Goal: Task Accomplishment & Management: Use online tool/utility

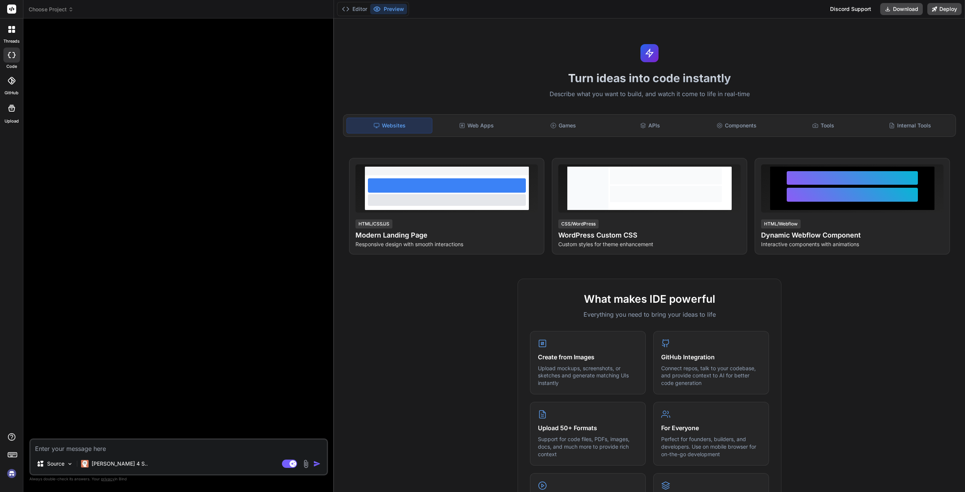
click at [278, 197] on div at bounding box center [179, 232] width 297 height 414
click at [188, 233] on div at bounding box center [179, 232] width 297 height 414
click at [12, 30] on icon at bounding box center [13, 31] width 3 height 3
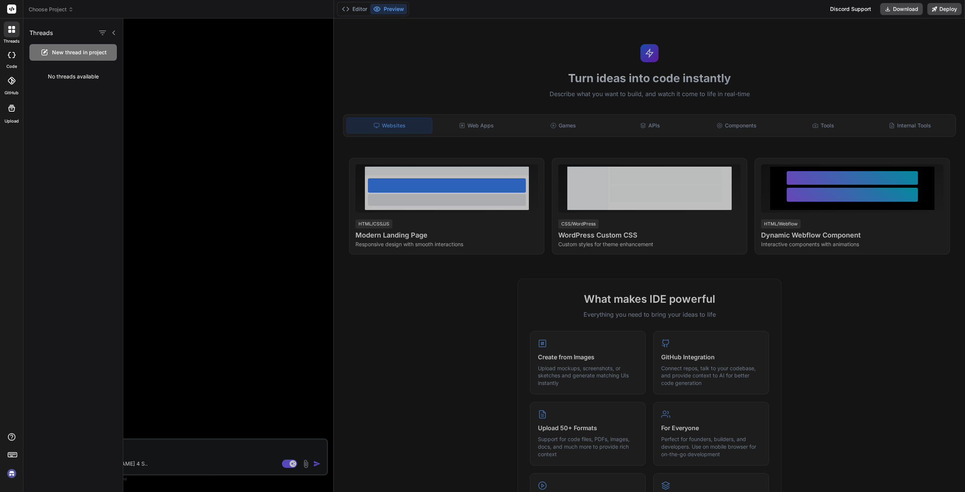
click at [16, 88] on div at bounding box center [11, 80] width 17 height 17
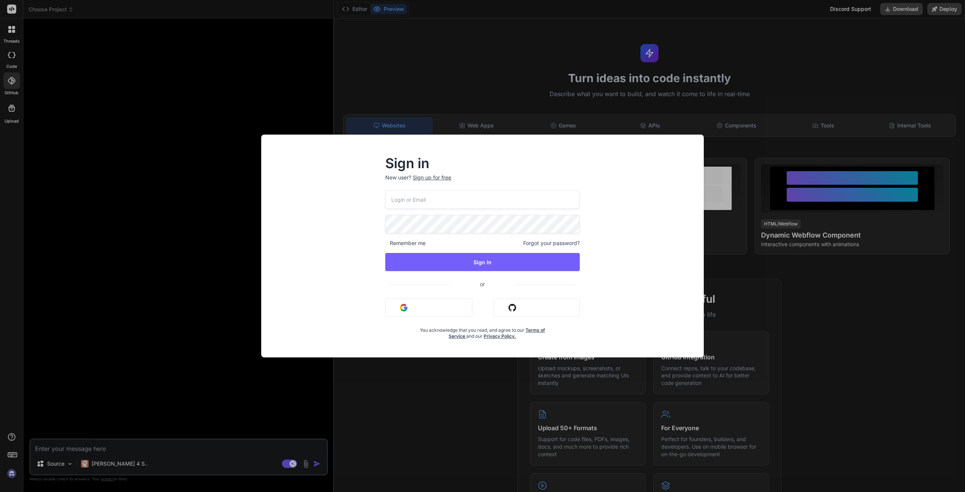
click at [518, 313] on button "Sign in with Github" at bounding box center [537, 308] width 86 height 18
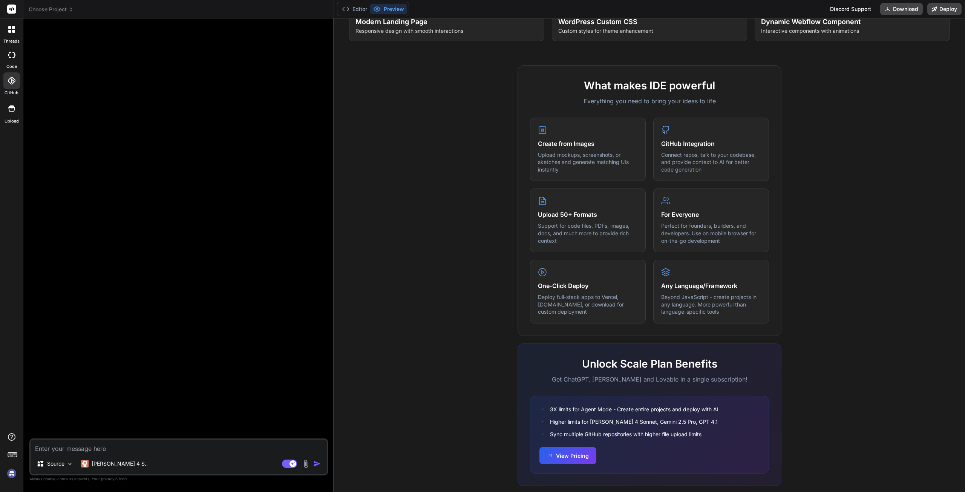
scroll to position [186, 0]
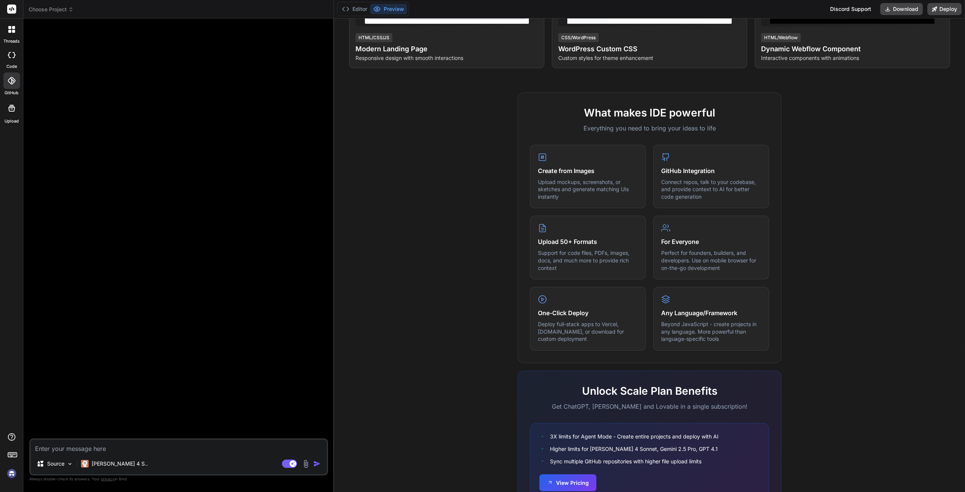
click at [285, 150] on div at bounding box center [179, 232] width 297 height 414
click at [359, 15] on div "Editor Preview" at bounding box center [373, 9] width 72 height 14
click at [359, 10] on button "Editor" at bounding box center [354, 9] width 31 height 11
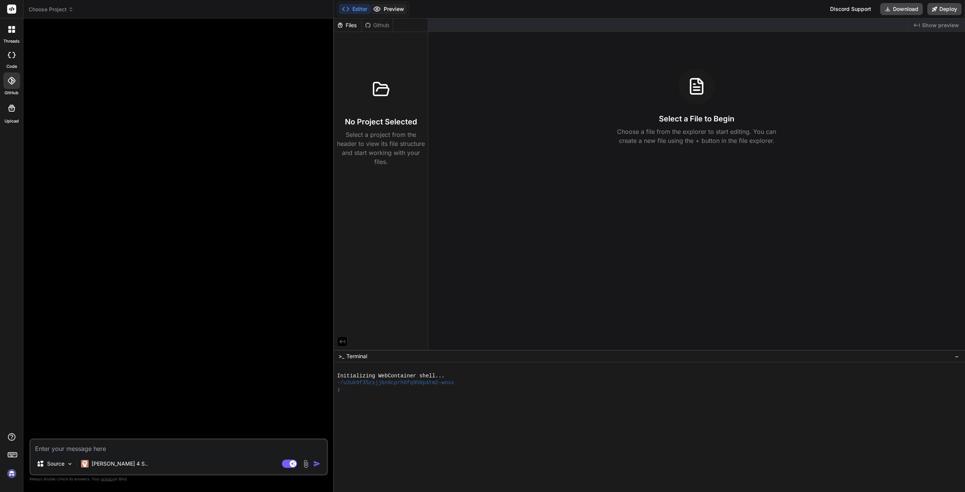
click at [398, 11] on button "Preview" at bounding box center [388, 9] width 37 height 11
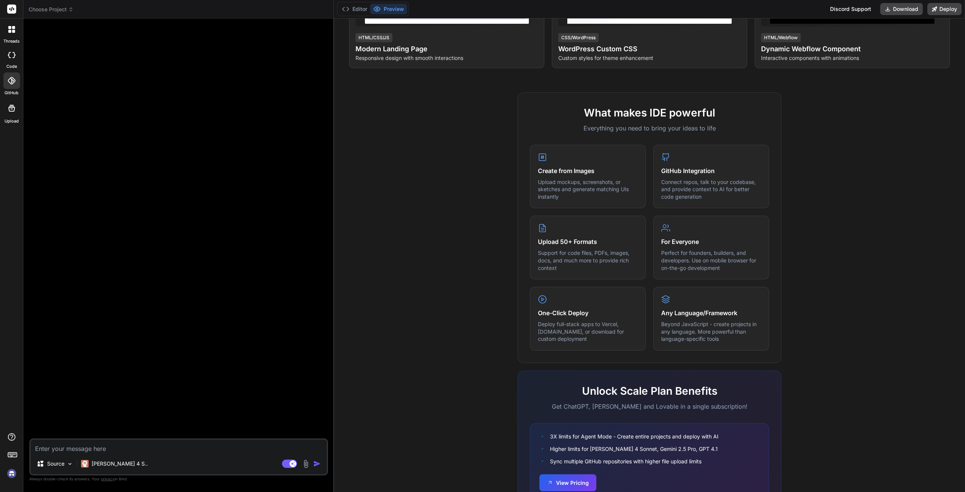
drag, startPoint x: 150, startPoint y: 64, endPoint x: 129, endPoint y: 58, distance: 21.8
click at [144, 61] on div at bounding box center [179, 232] width 297 height 414
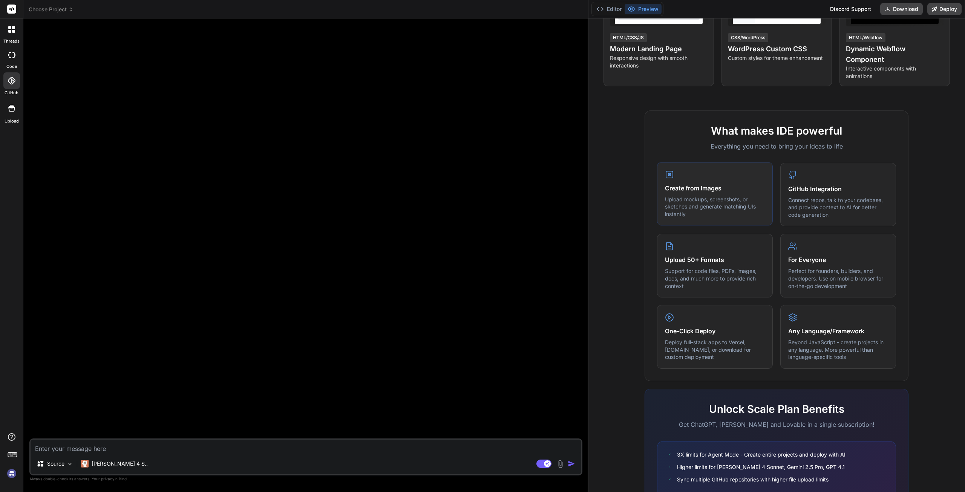
drag, startPoint x: 333, startPoint y: 190, endPoint x: 655, endPoint y: 163, distance: 322.9
click at [660, 163] on div "Choose Project Created with Pixso. Bind AI Web Search Created with Pixso. Code …" at bounding box center [494, 246] width 942 height 492
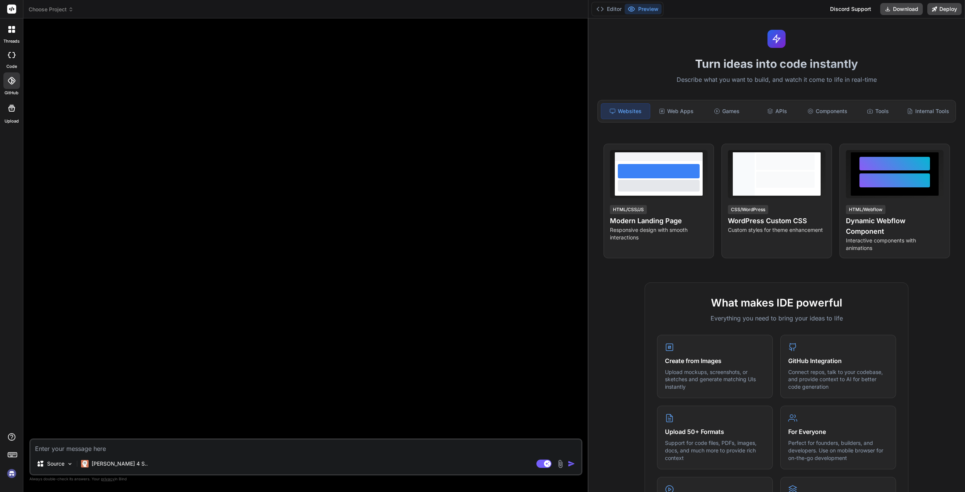
scroll to position [0, 0]
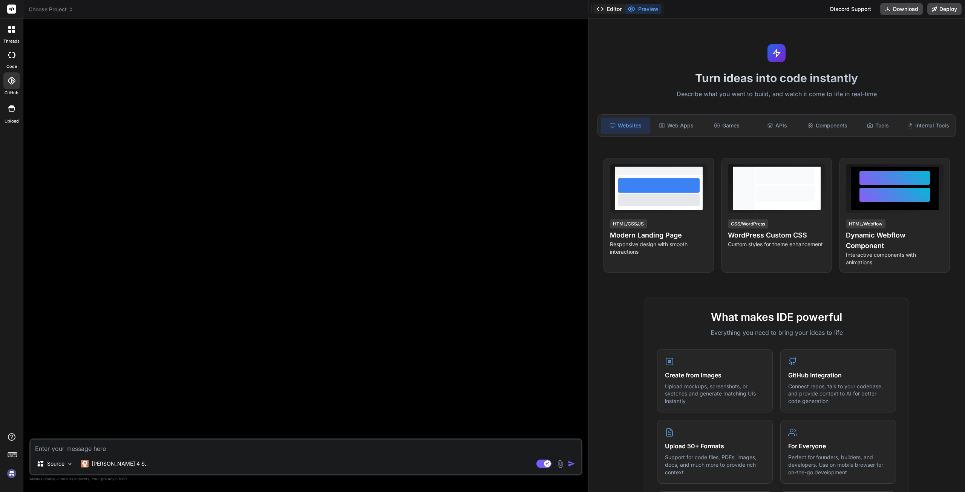
click at [612, 4] on button "Editor" at bounding box center [609, 9] width 31 height 11
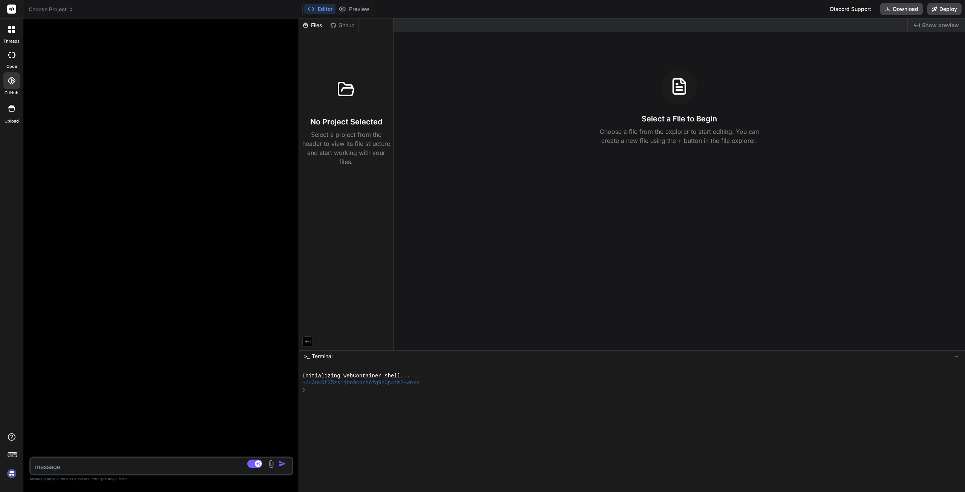
type textarea "x"
drag, startPoint x: 588, startPoint y: 79, endPoint x: 286, endPoint y: 113, distance: 304.4
click at [286, 113] on div "Bind AI Web Search Created with Pixso. Code Generator Source Claude 4 S.. Agent…" at bounding box center [161, 255] width 276 height 474
click at [15, 5] on icon at bounding box center [11, 9] width 9 height 9
click at [14, 8] on rect at bounding box center [11, 9] width 9 height 9
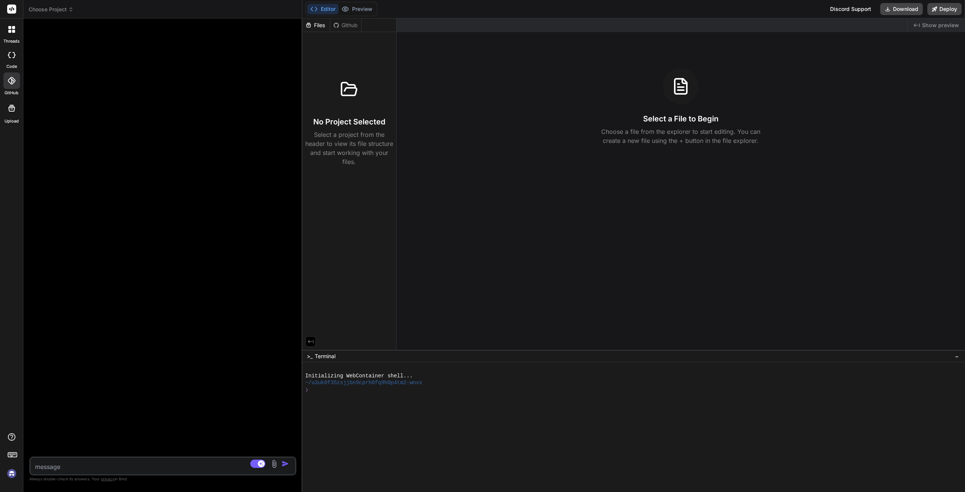
click at [9, 9] on icon at bounding box center [12, 9] width 6 height 5
click at [9, 26] on icon at bounding box center [9, 27] width 3 height 3
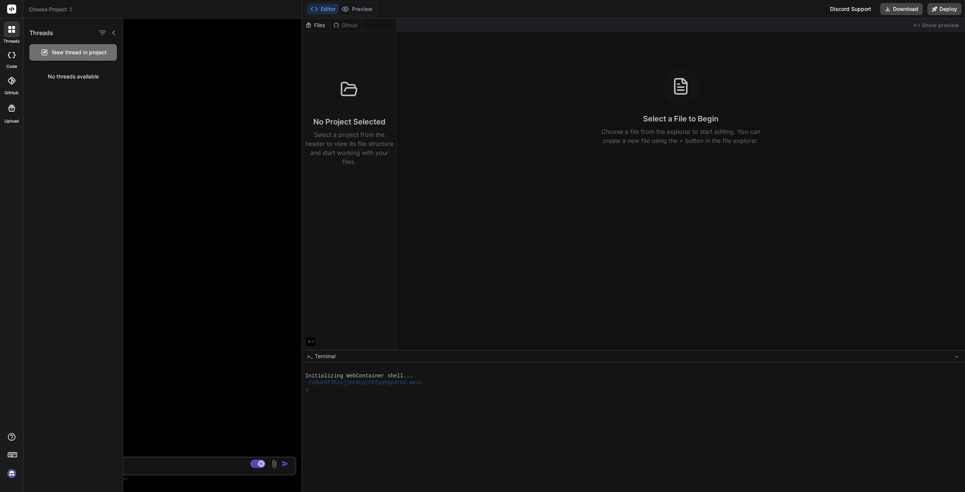
click at [9, 27] on icon at bounding box center [9, 27] width 3 height 3
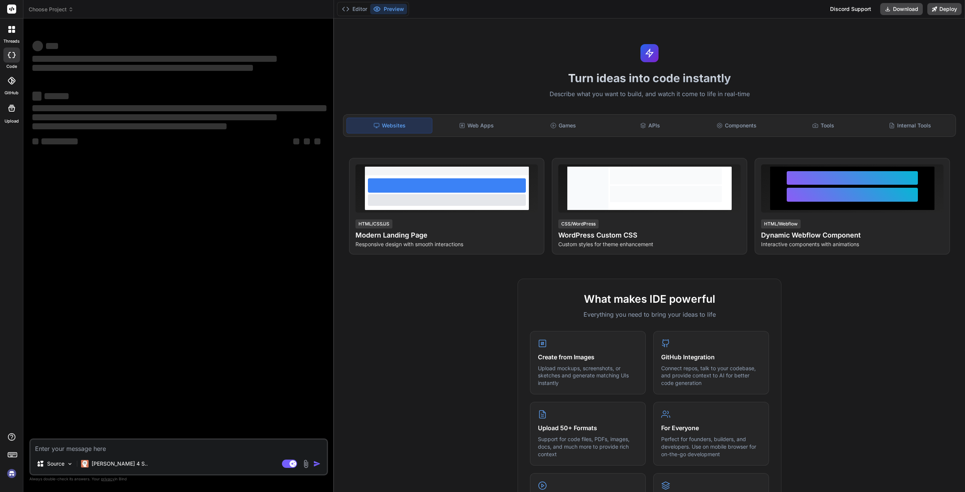
click at [467, 64] on div "Turn ideas into code instantly Describe what you want to build, and watch it co…" at bounding box center [649, 255] width 631 height 474
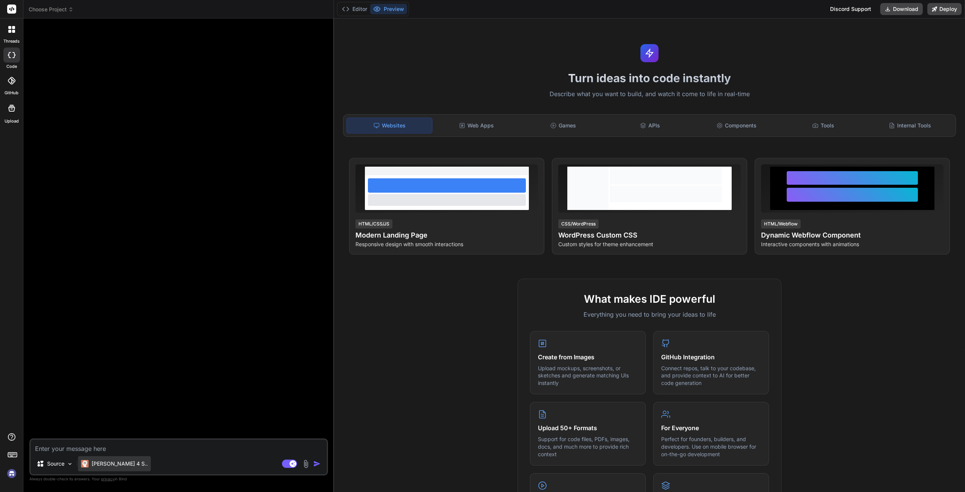
click at [104, 464] on p "[PERSON_NAME] 4 S.." at bounding box center [120, 464] width 56 height 8
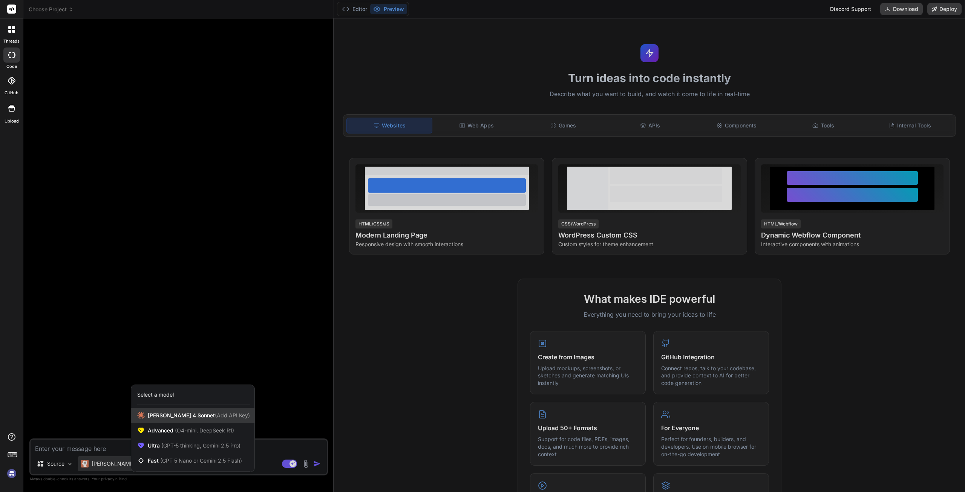
click at [208, 422] on div "[PERSON_NAME] 4 Sonnet (Add API Key)" at bounding box center [192, 415] width 123 height 15
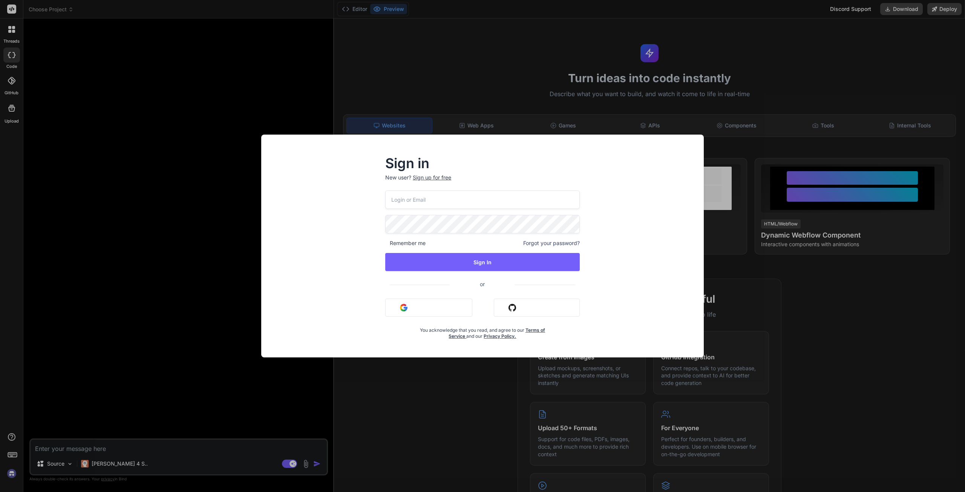
click at [272, 406] on div "Sign in New user? Sign up for free Remember me Forgot your password? Sign In or…" at bounding box center [482, 246] width 965 height 492
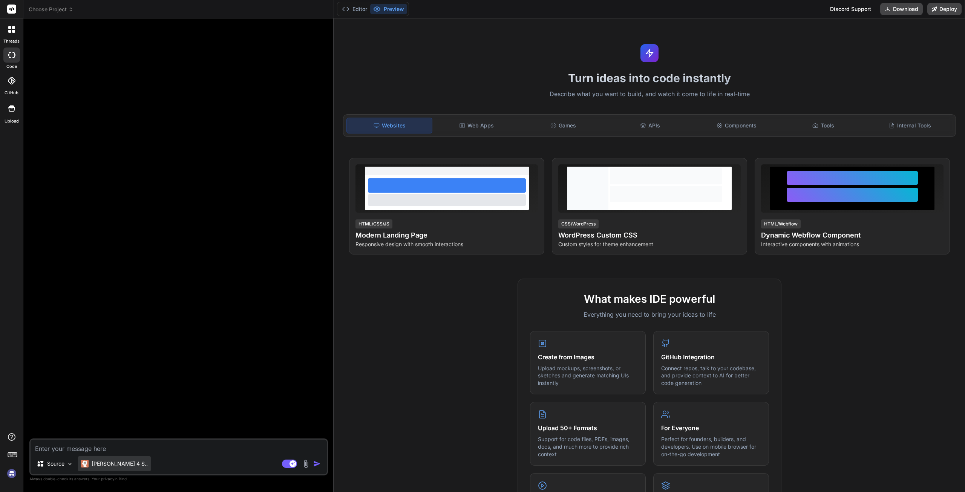
click at [103, 467] on div "[PERSON_NAME] 4 S.." at bounding box center [114, 463] width 73 height 15
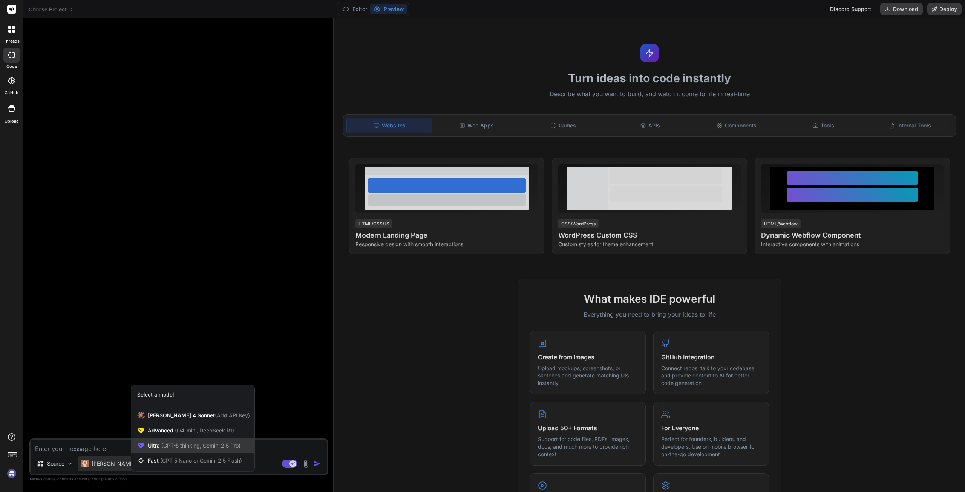
click at [199, 442] on div "Ultra (GPT-5 thinking, Gemini 2.5 Pro)" at bounding box center [192, 445] width 123 height 15
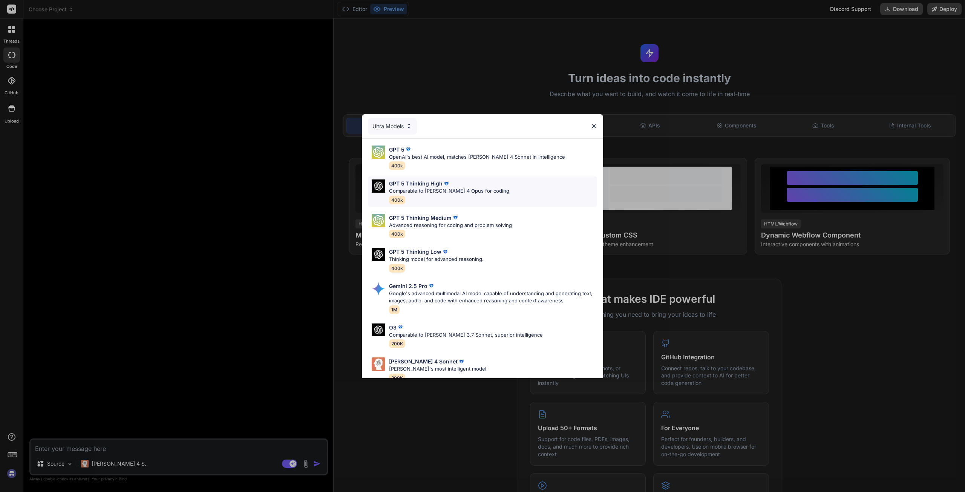
click at [419, 183] on p "GPT 5 Thinking High" at bounding box center [416, 184] width 54 height 8
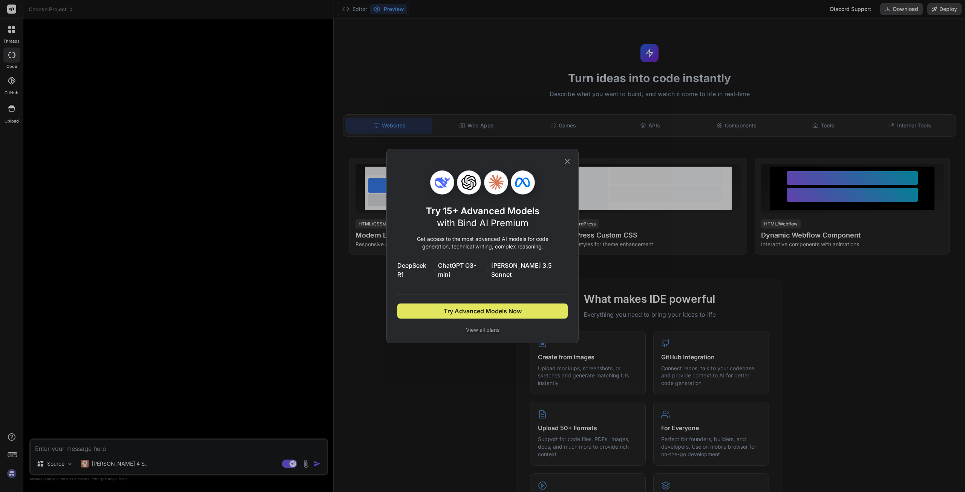
click at [483, 311] on span "Try Advanced Models Now" at bounding box center [483, 311] width 78 height 9
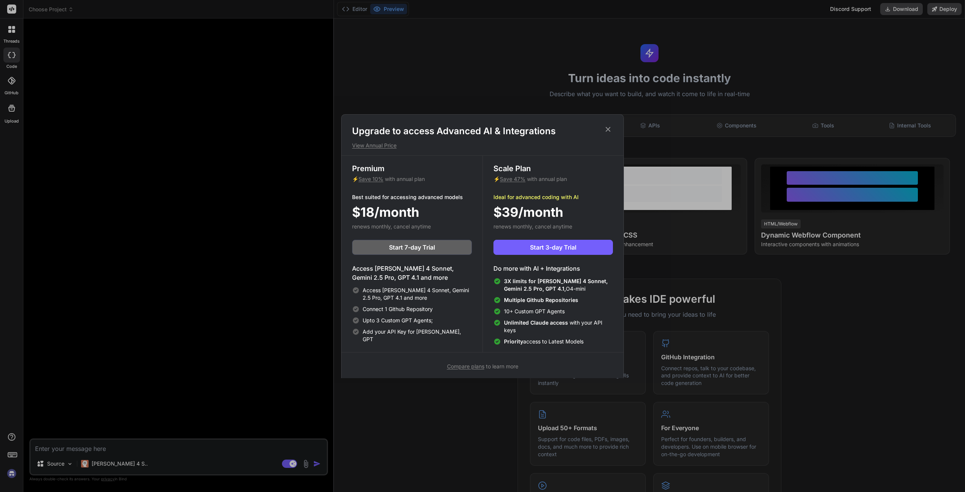
click at [608, 129] on icon at bounding box center [608, 129] width 8 height 8
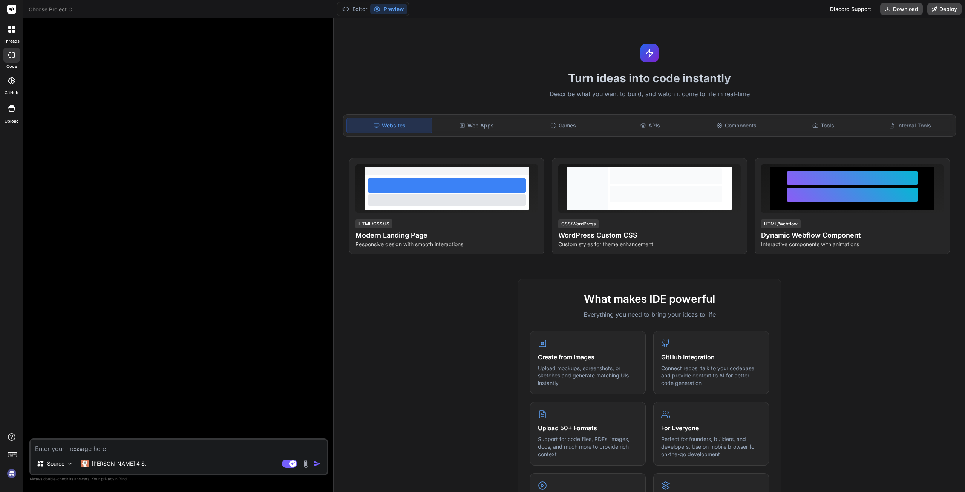
click at [377, 318] on div "What makes IDE powerful Everything you need to bring your ideas to life Create …" at bounding box center [650, 497] width 622 height 436
click at [474, 123] on div "Web Apps" at bounding box center [476, 126] width 85 height 16
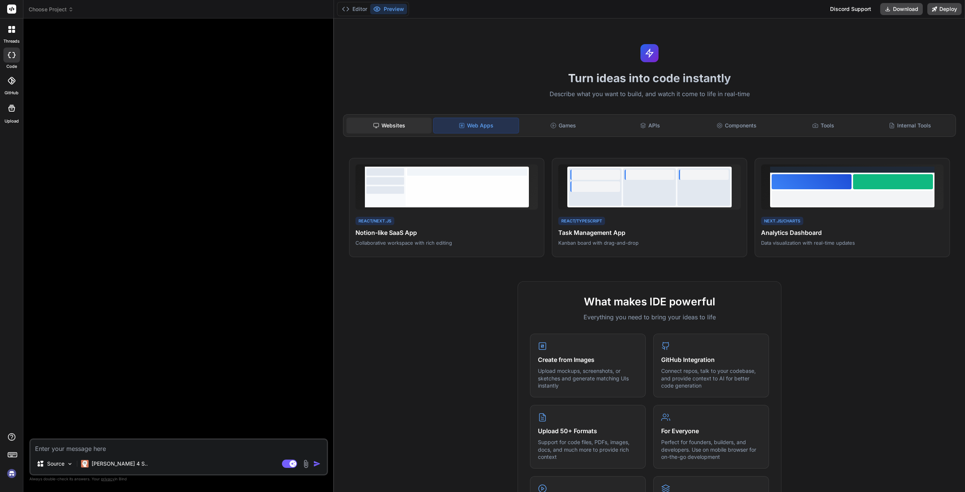
click at [410, 128] on div "Websites" at bounding box center [389, 126] width 85 height 16
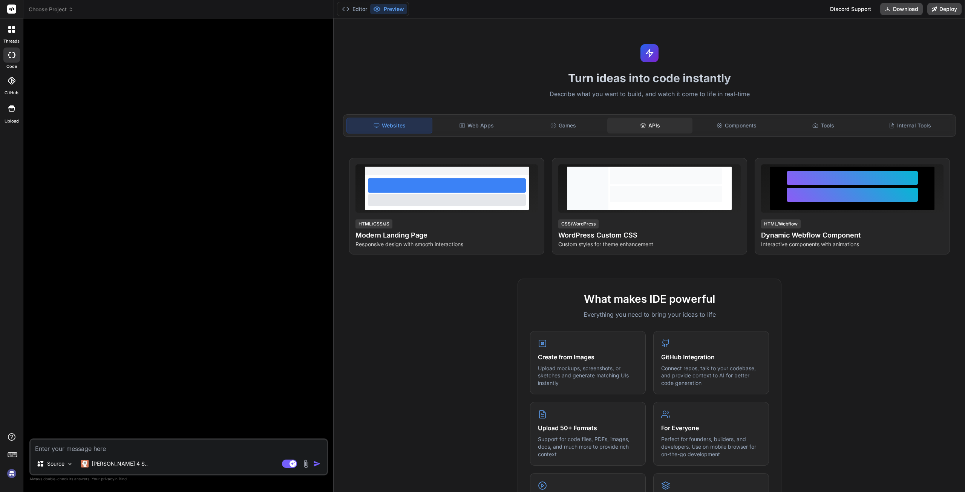
click at [622, 124] on div "APIs" at bounding box center [650, 126] width 85 height 16
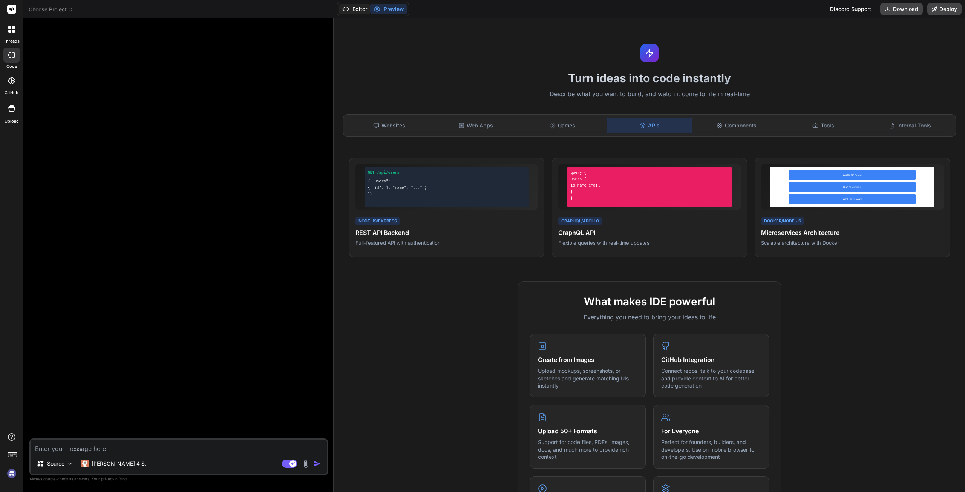
click at [362, 6] on button "Editor" at bounding box center [354, 9] width 31 height 11
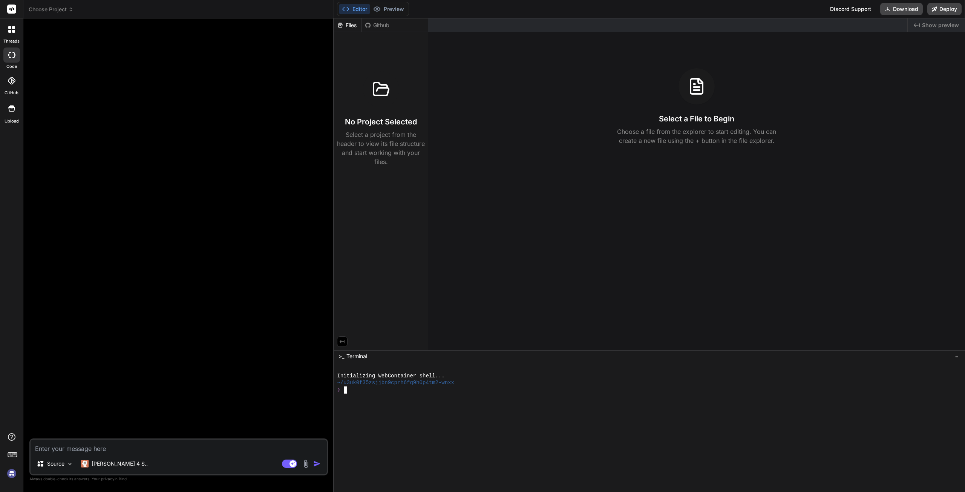
click at [417, 366] on div at bounding box center [646, 368] width 618 height 7
click at [437, 292] on div "Created with Pixso. Show preview Select a File to Begin Choose a file from the …" at bounding box center [696, 184] width 537 height 332
drag, startPoint x: 503, startPoint y: 207, endPoint x: 488, endPoint y: 123, distance: 85.9
click at [505, 203] on div "Created with Pixso. Show preview Select a File to Begin Choose a file from the …" at bounding box center [696, 184] width 537 height 332
click at [189, 131] on div at bounding box center [179, 232] width 297 height 414
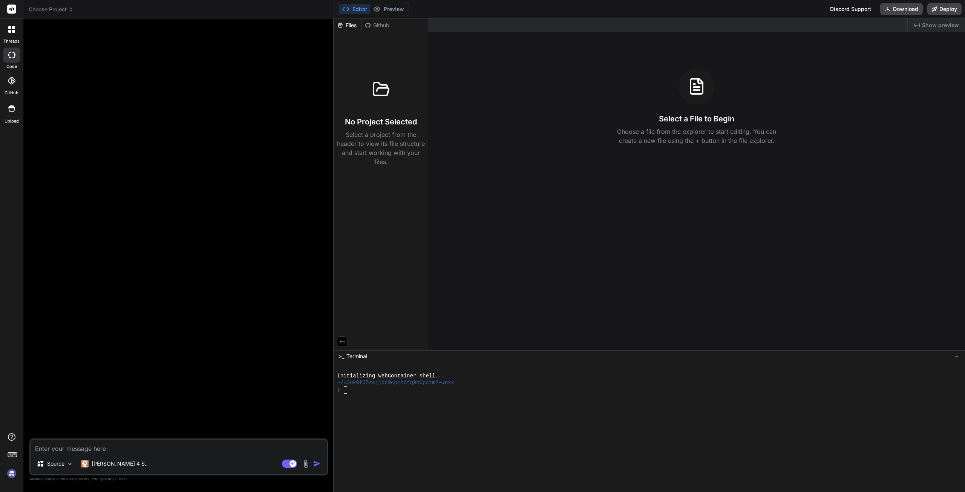
click at [102, 448] on textarea at bounding box center [179, 447] width 296 height 14
click at [10, 111] on icon at bounding box center [11, 108] width 9 height 9
click at [68, 463] on img at bounding box center [70, 464] width 6 height 6
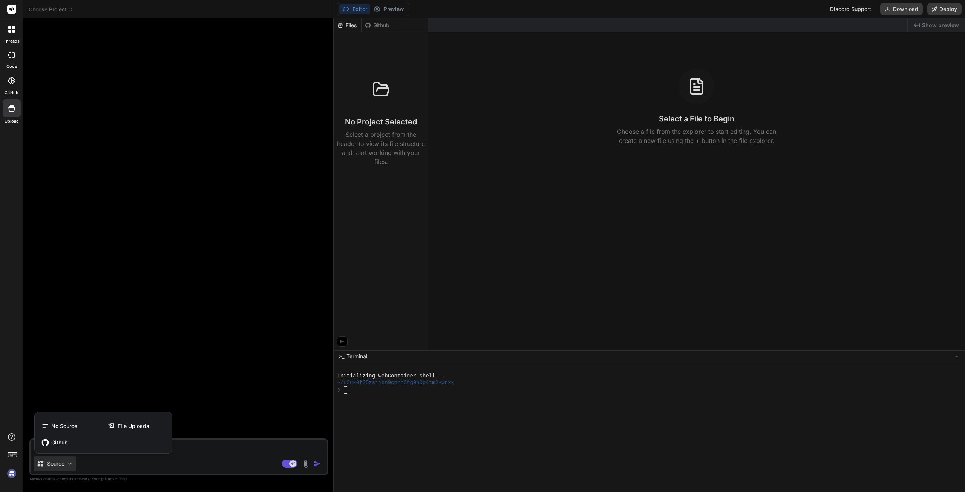
click at [68, 463] on div at bounding box center [482, 246] width 965 height 492
type textarea "x"
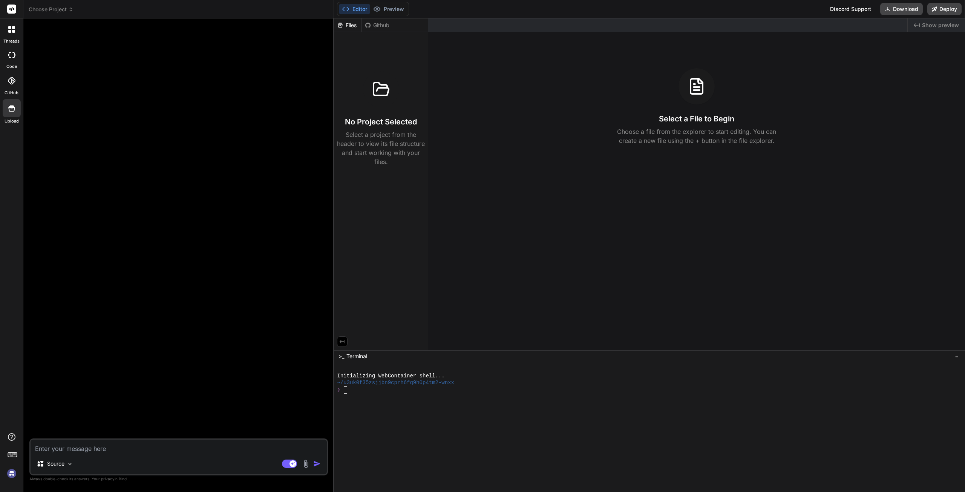
click at [176, 445] on textarea at bounding box center [179, 447] width 296 height 14
click at [11, 114] on div at bounding box center [12, 108] width 18 height 18
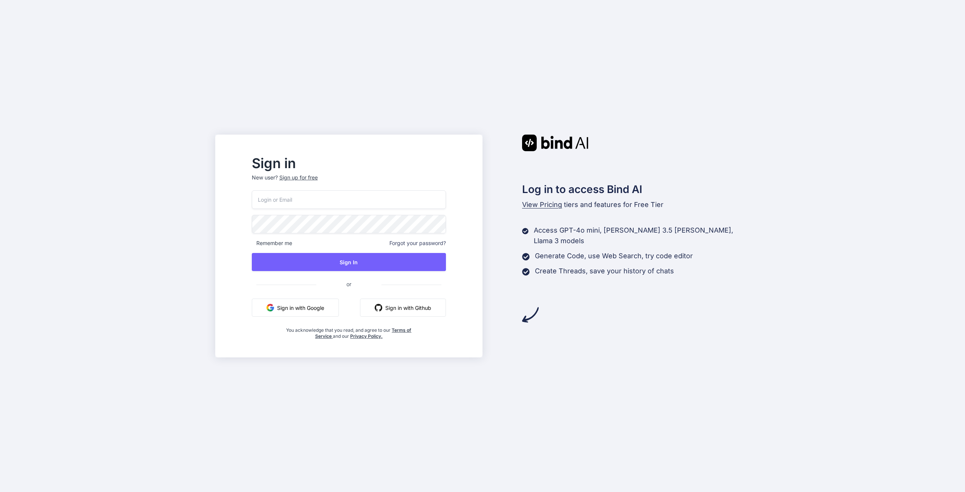
click at [337, 308] on button "Sign in with Google" at bounding box center [295, 308] width 87 height 18
click at [329, 307] on button "Sign in with Google" at bounding box center [295, 308] width 87 height 18
click at [309, 312] on button "Sign in with Google" at bounding box center [295, 308] width 87 height 18
